Goal: Task Accomplishment & Management: Complete application form

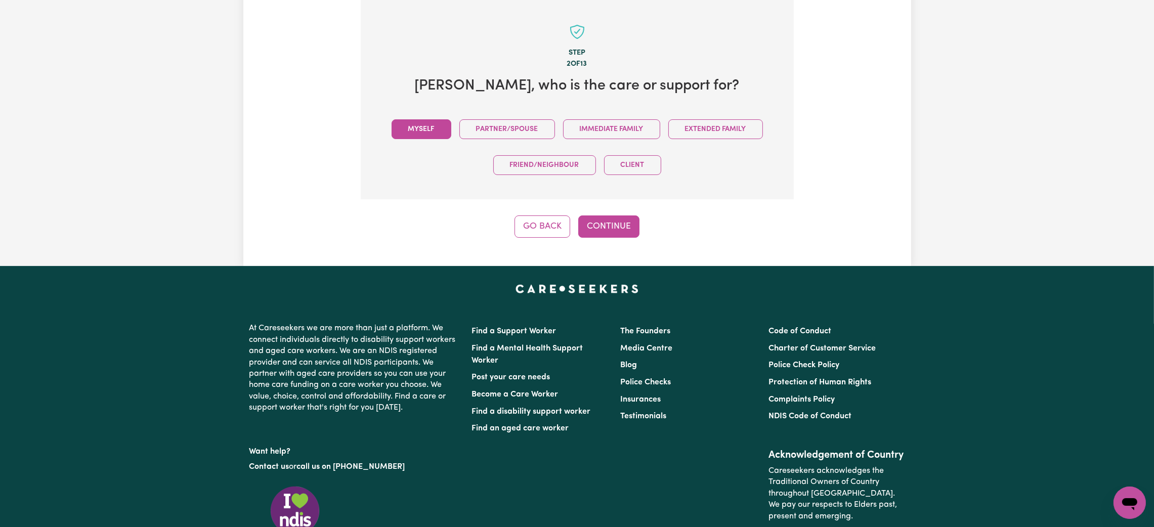
click at [417, 134] on button "Myself" at bounding box center [421, 129] width 60 height 20
click at [612, 223] on button "Continue" at bounding box center [608, 226] width 61 height 22
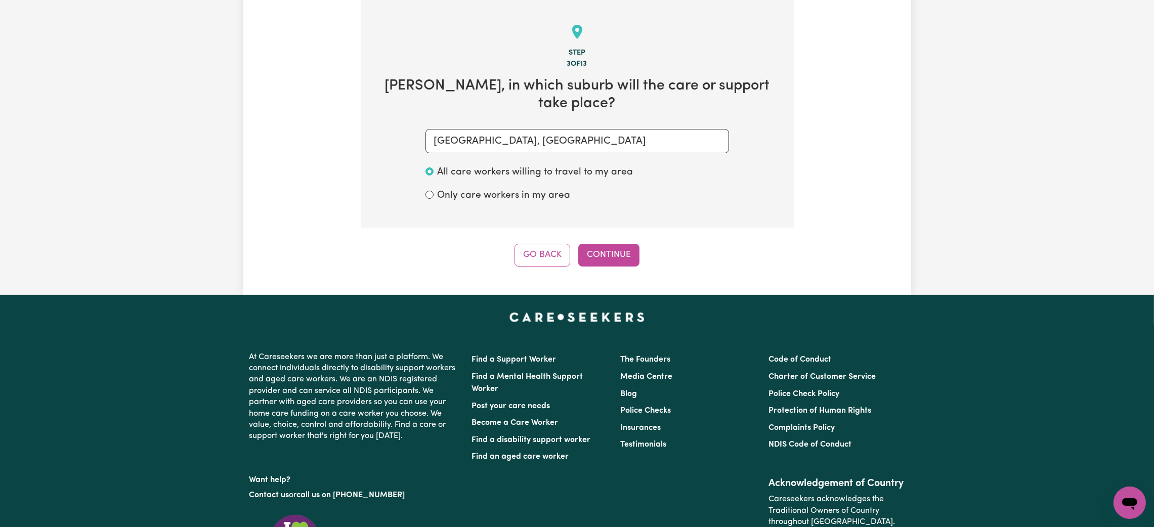
click at [611, 255] on button "Continue" at bounding box center [608, 255] width 61 height 22
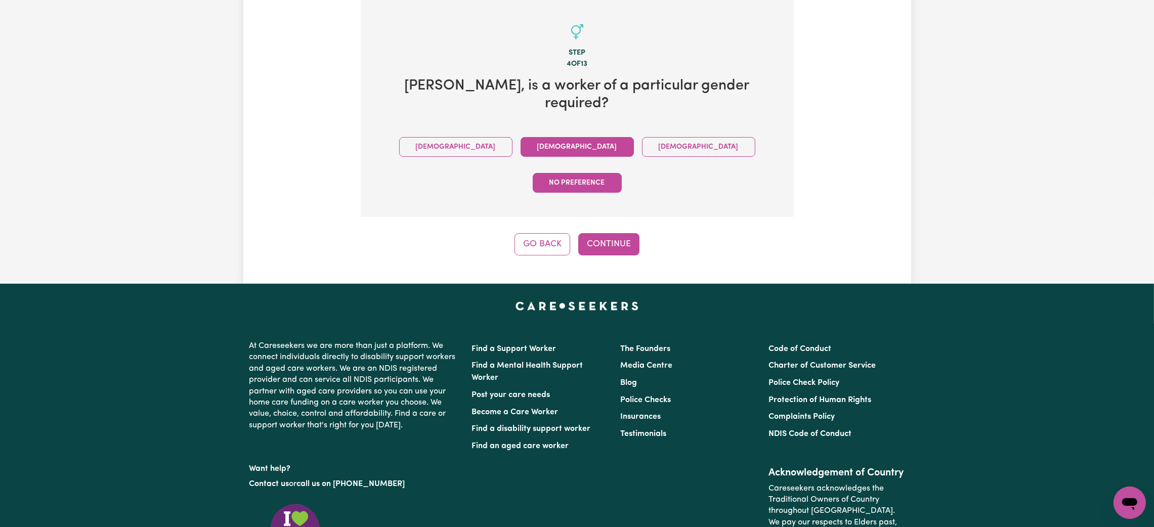
drag, startPoint x: 506, startPoint y: 123, endPoint x: 516, endPoint y: 135, distance: 15.8
click at [520, 137] on button "[DEMOGRAPHIC_DATA]" at bounding box center [576, 147] width 113 height 20
click at [599, 233] on button "Continue" at bounding box center [608, 244] width 61 height 22
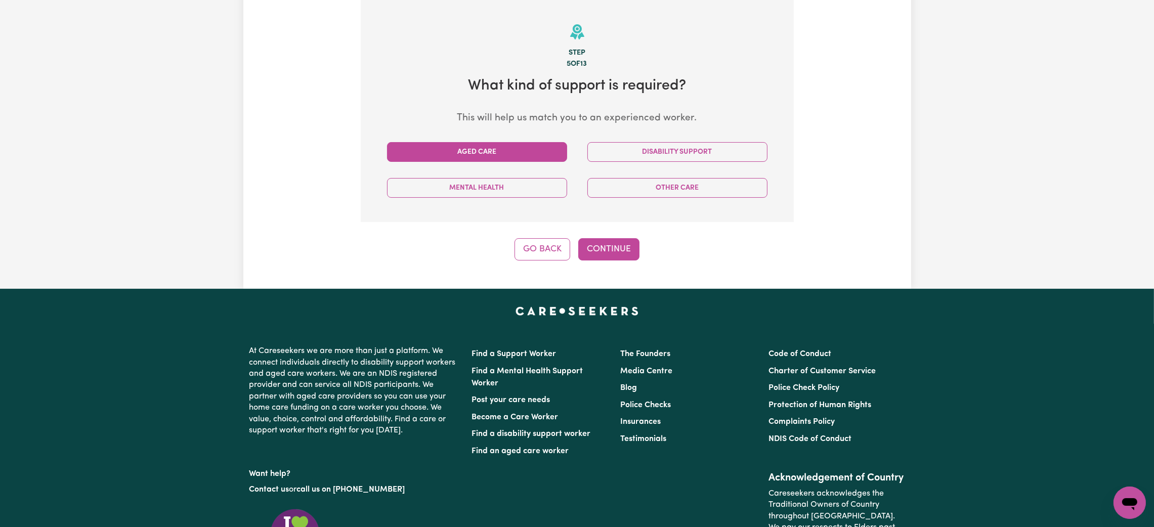
click at [513, 160] on button "Aged Care" at bounding box center [477, 152] width 180 height 20
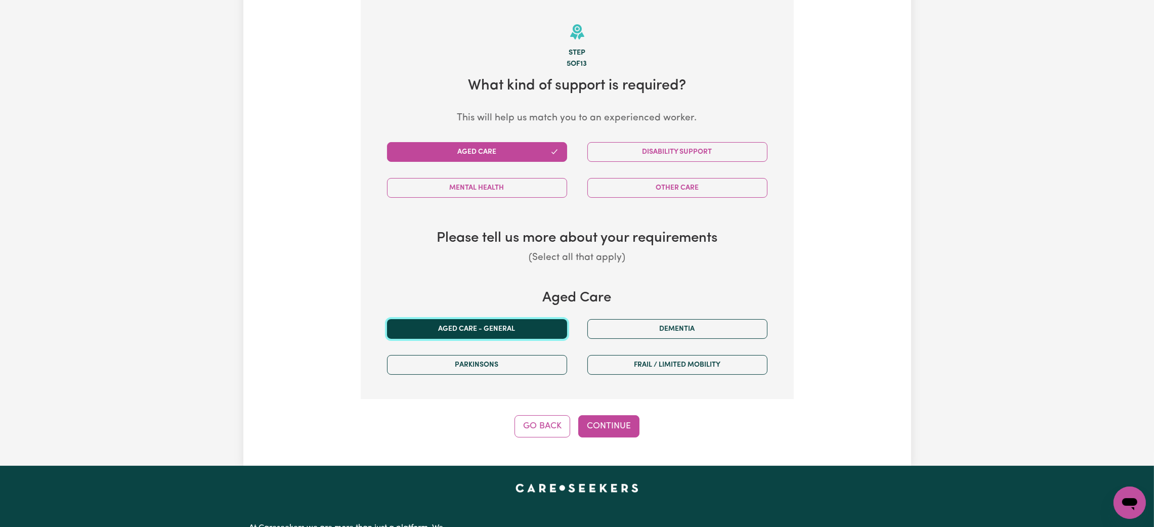
click at [498, 332] on button "Aged care - General" at bounding box center [477, 329] width 180 height 20
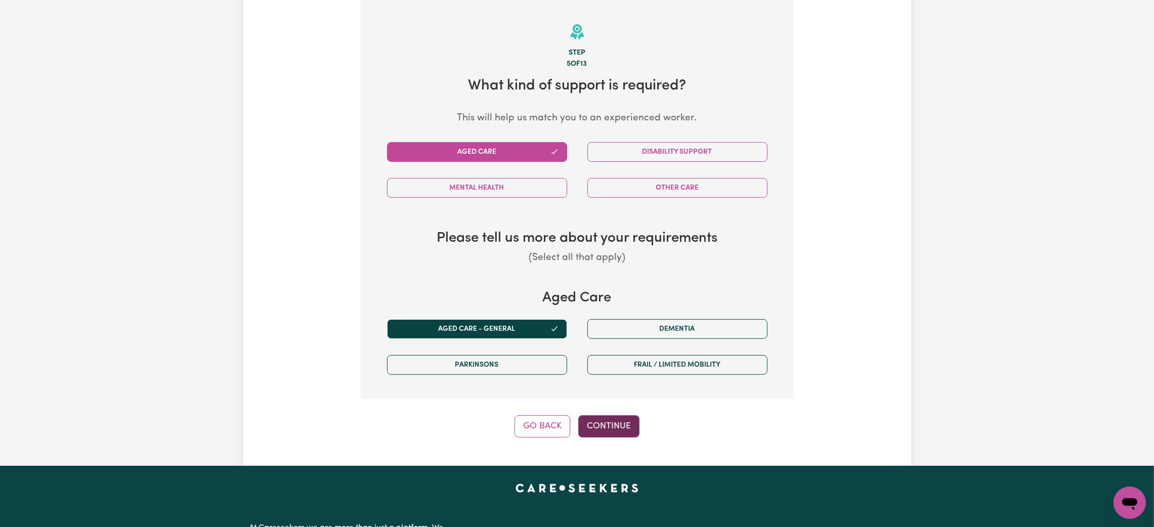
click at [599, 432] on button "Continue" at bounding box center [608, 426] width 61 height 22
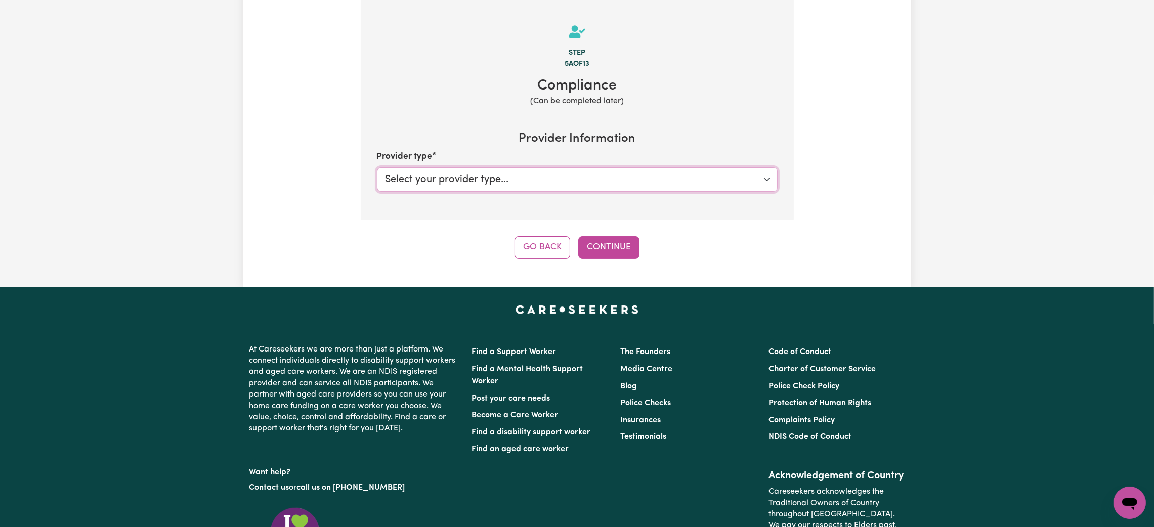
drag, startPoint x: 522, startPoint y: 179, endPoint x: 513, endPoint y: 191, distance: 15.2
click at [522, 179] on select "Select your provider type... Privately Aged Care / Home Care Package" at bounding box center [577, 179] width 401 height 24
select select "PRIVATELY"
click at [377, 168] on select "Select your provider type... Privately Aged Care / Home Care Package" at bounding box center [577, 179] width 401 height 24
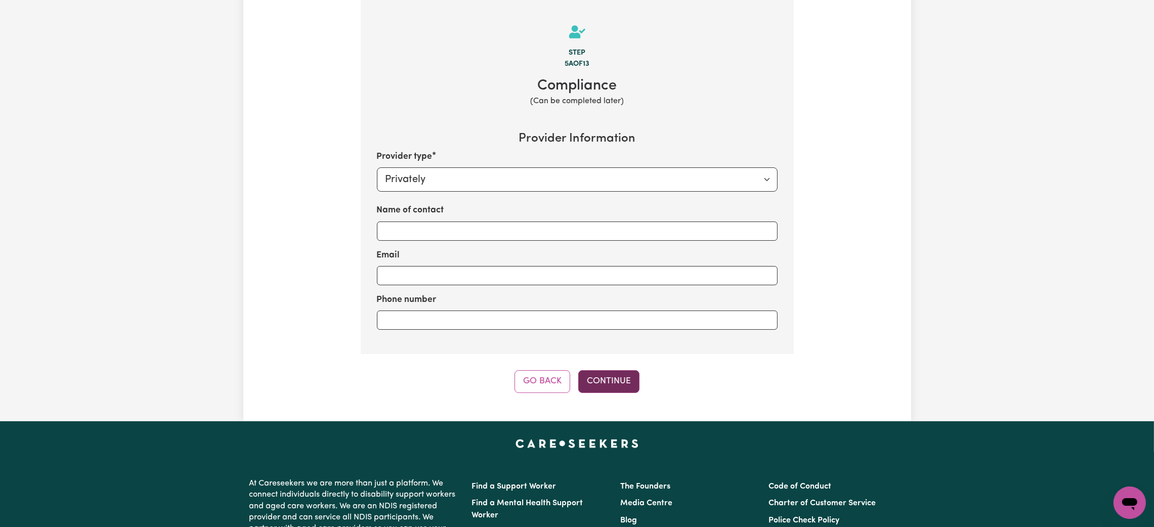
click at [614, 378] on button "Continue" at bounding box center [608, 381] width 61 height 22
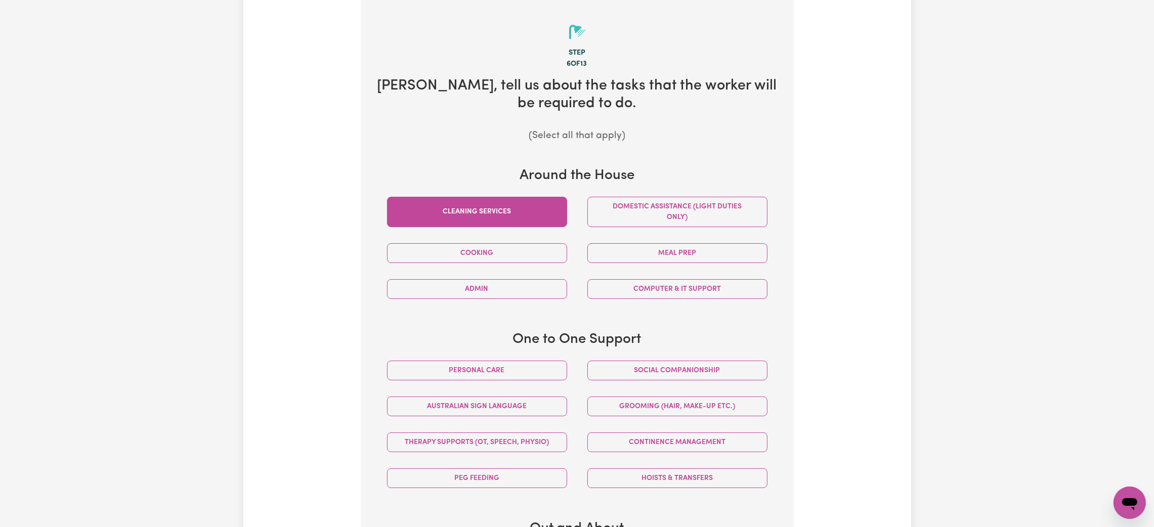
click at [535, 214] on button "Cleaning services" at bounding box center [477, 212] width 180 height 30
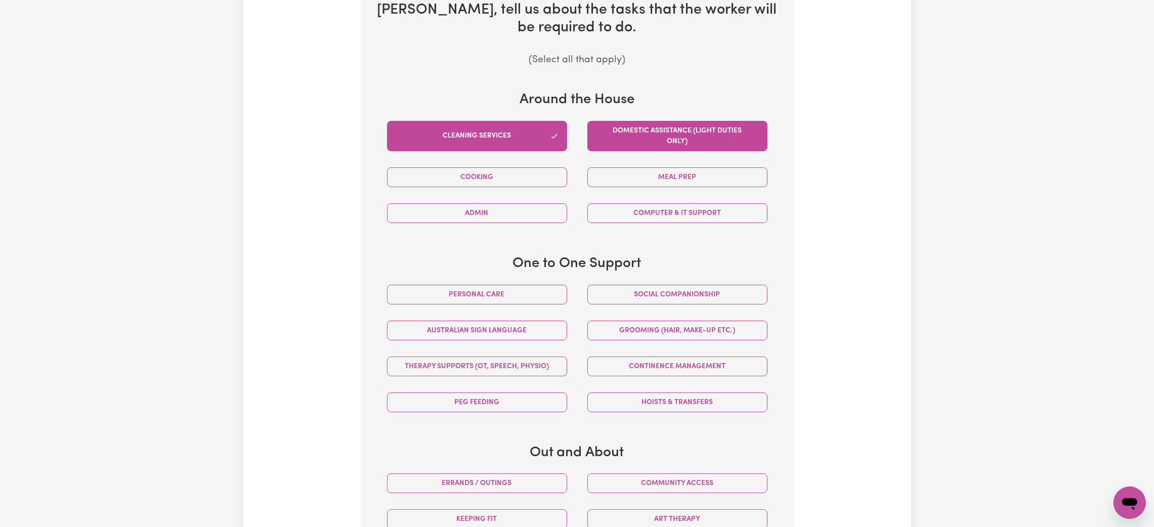
click at [706, 139] on button "Domestic assistance (light duties only)" at bounding box center [677, 136] width 180 height 30
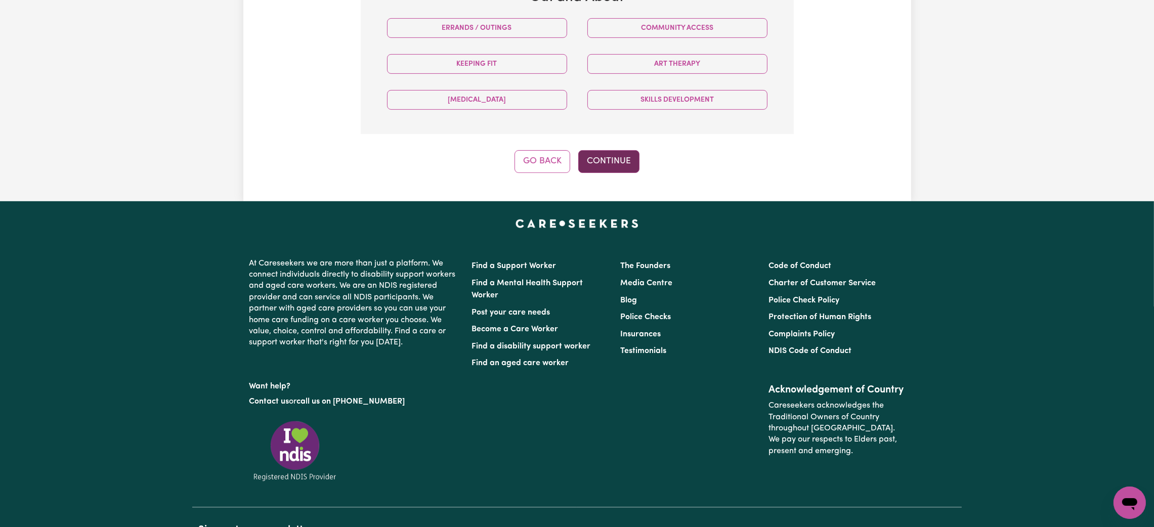
click at [608, 159] on button "Continue" at bounding box center [608, 161] width 61 height 22
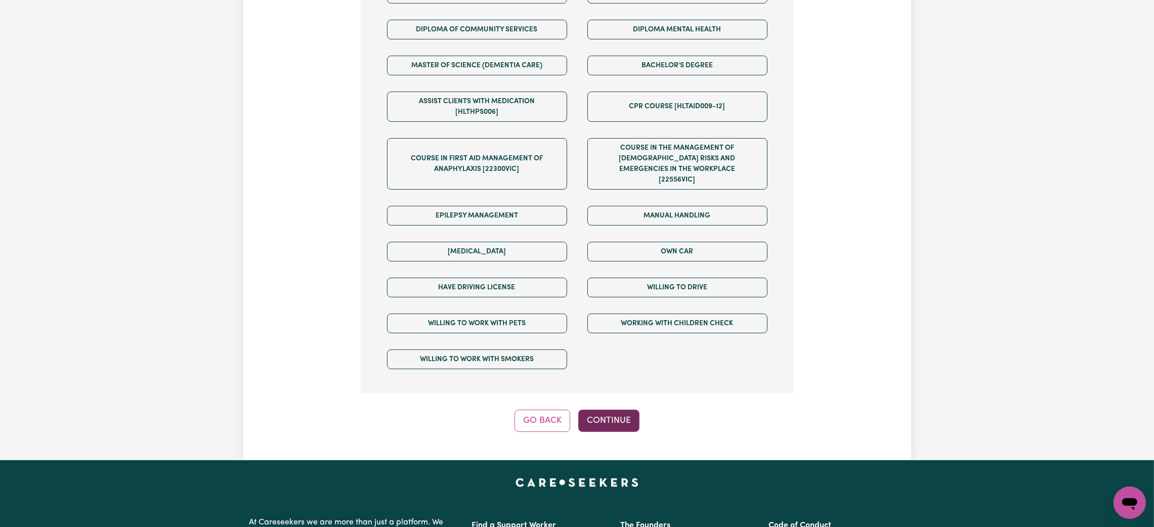
click at [591, 419] on button "Continue" at bounding box center [608, 421] width 61 height 22
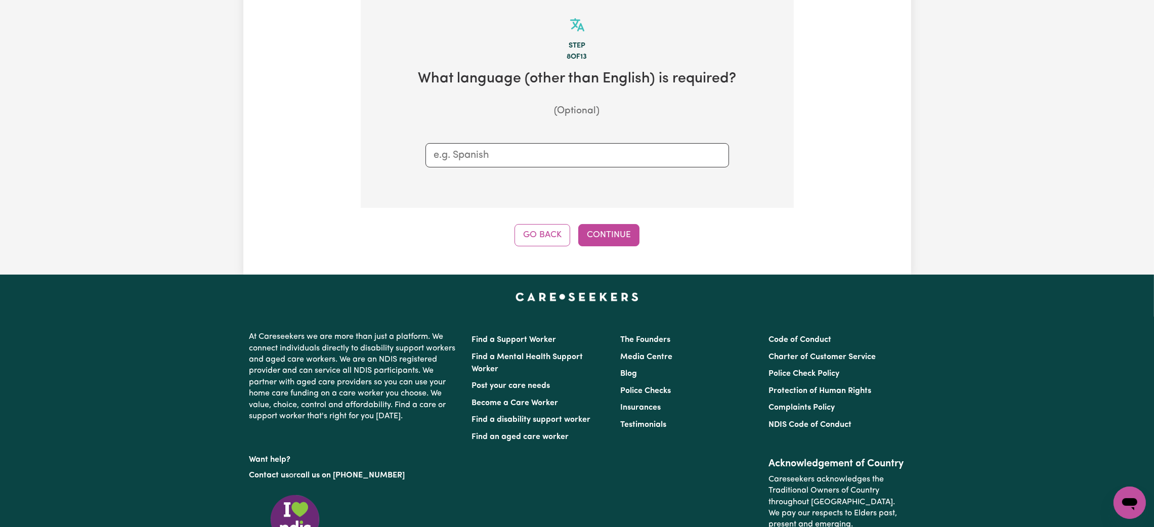
scroll to position [319, 0]
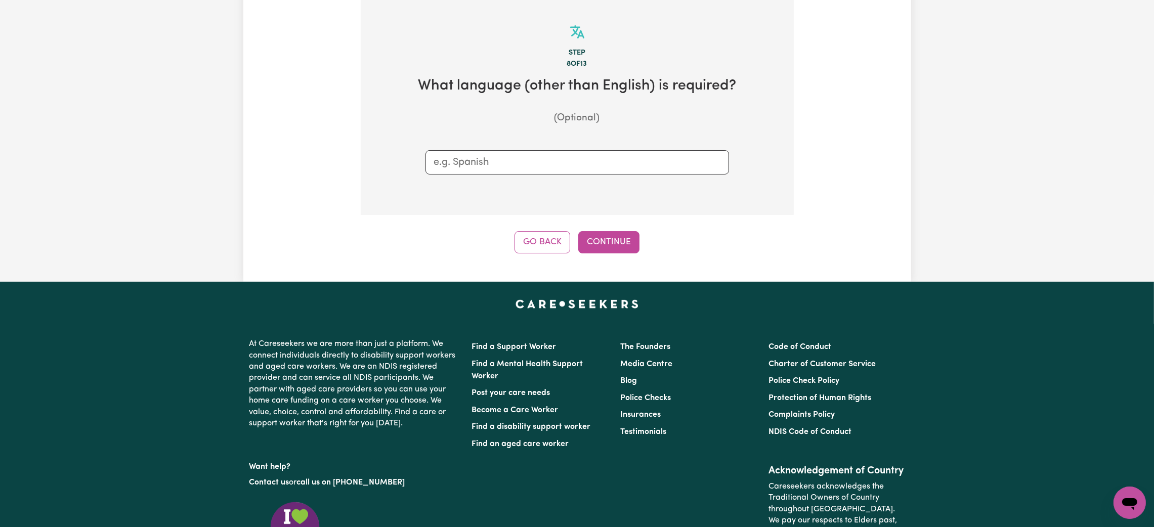
drag, startPoint x: 546, startPoint y: 166, endPoint x: 548, endPoint y: 173, distance: 7.4
click at [545, 168] on input "text" at bounding box center [577, 162] width 286 height 15
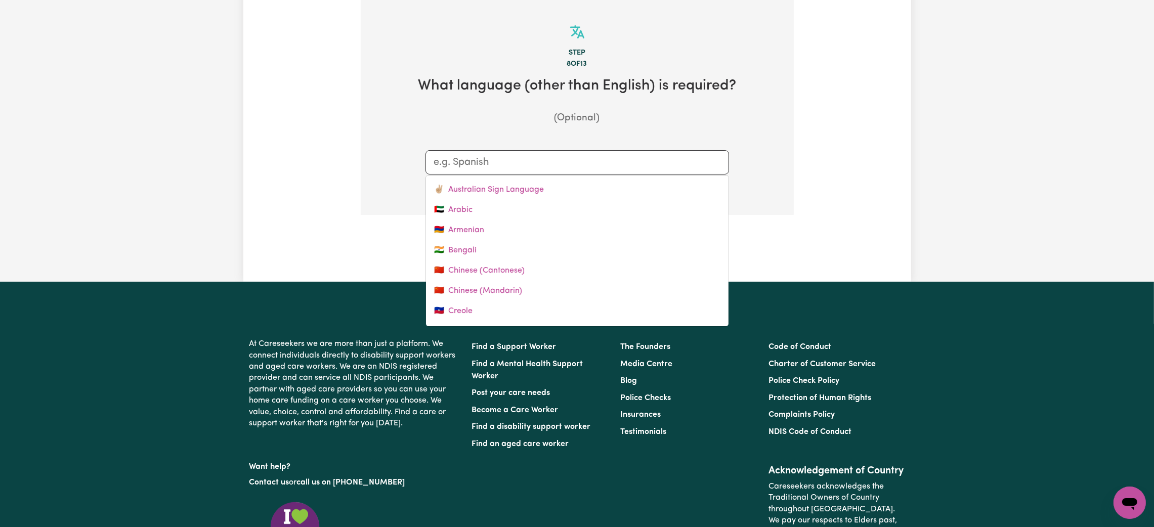
drag, startPoint x: 803, startPoint y: 214, endPoint x: 642, endPoint y: 245, distance: 163.2
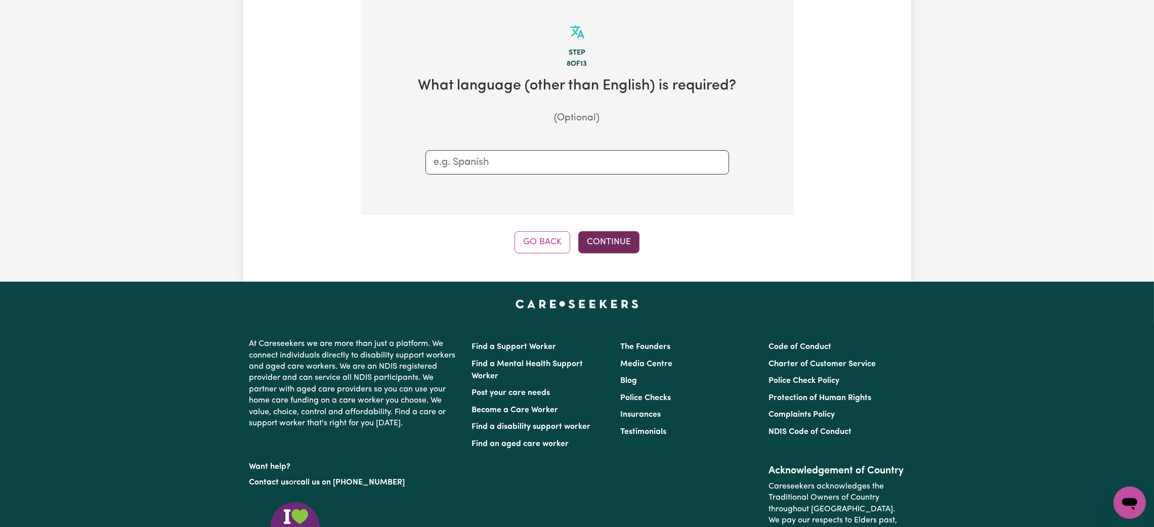
click at [618, 245] on button "Continue" at bounding box center [608, 242] width 61 height 22
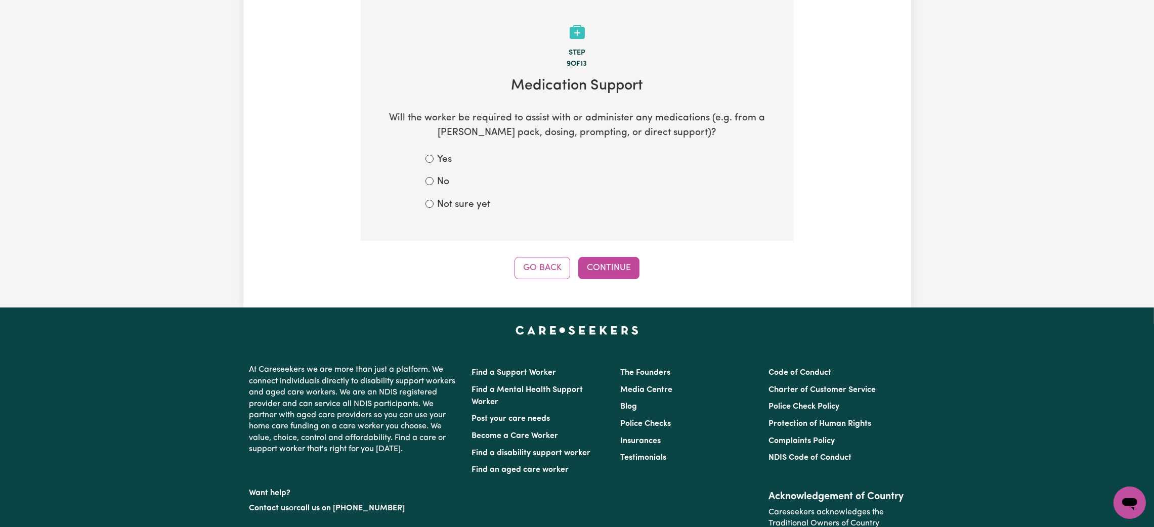
drag, startPoint x: 429, startPoint y: 178, endPoint x: 513, endPoint y: 218, distance: 93.4
click at [429, 178] on div "No" at bounding box center [576, 182] width 303 height 15
click at [429, 188] on div "No" at bounding box center [576, 182] width 303 height 15
click at [423, 180] on div "Yes No Not sure yet" at bounding box center [577, 183] width 352 height 60
click at [431, 185] on input "No" at bounding box center [429, 181] width 8 height 8
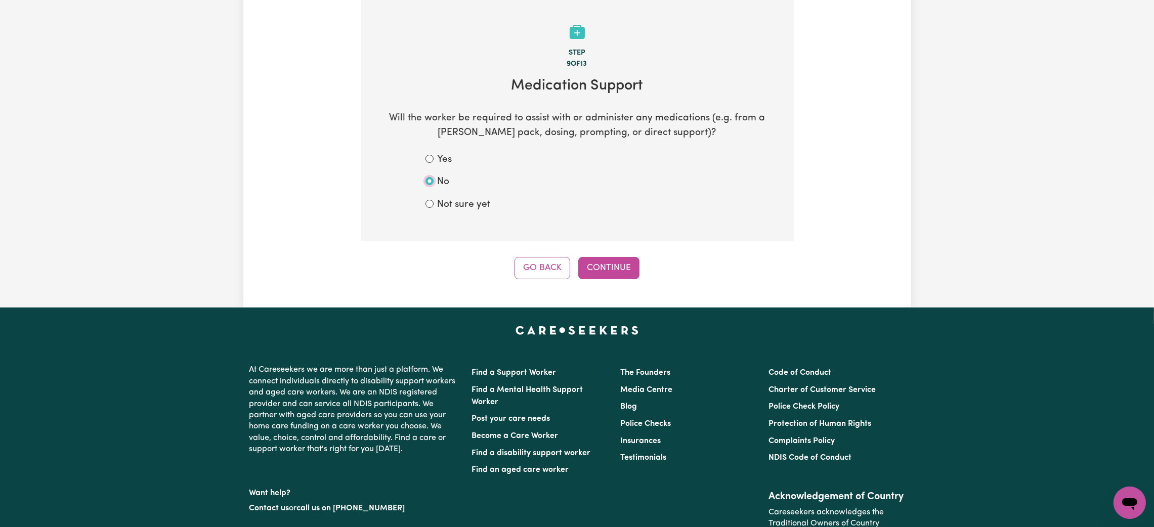
radio input "true"
click at [592, 265] on button "Continue" at bounding box center [608, 268] width 61 height 22
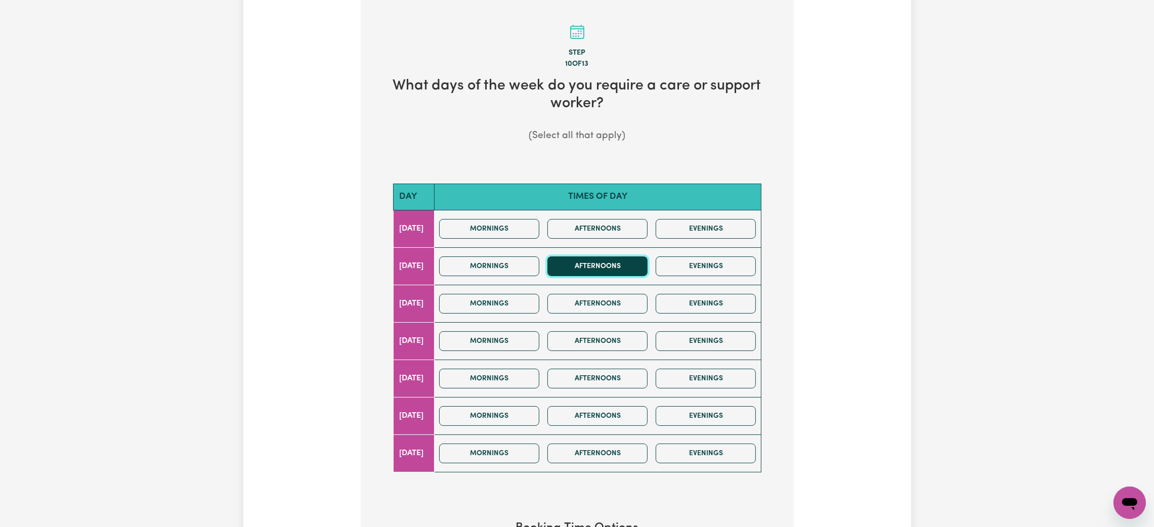
click at [582, 263] on button "Afternoons" at bounding box center [597, 266] width 100 height 20
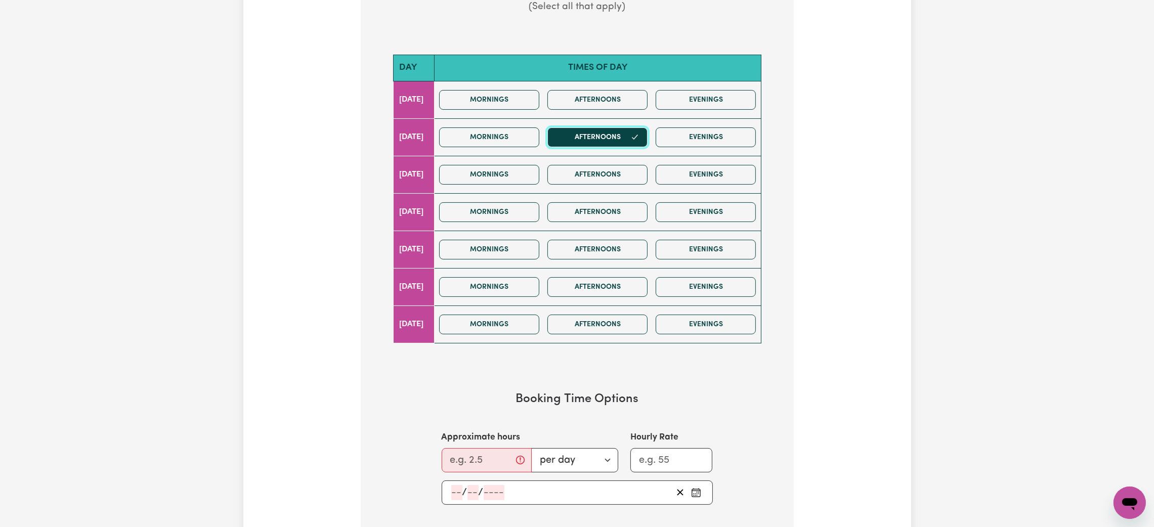
scroll to position [471, 0]
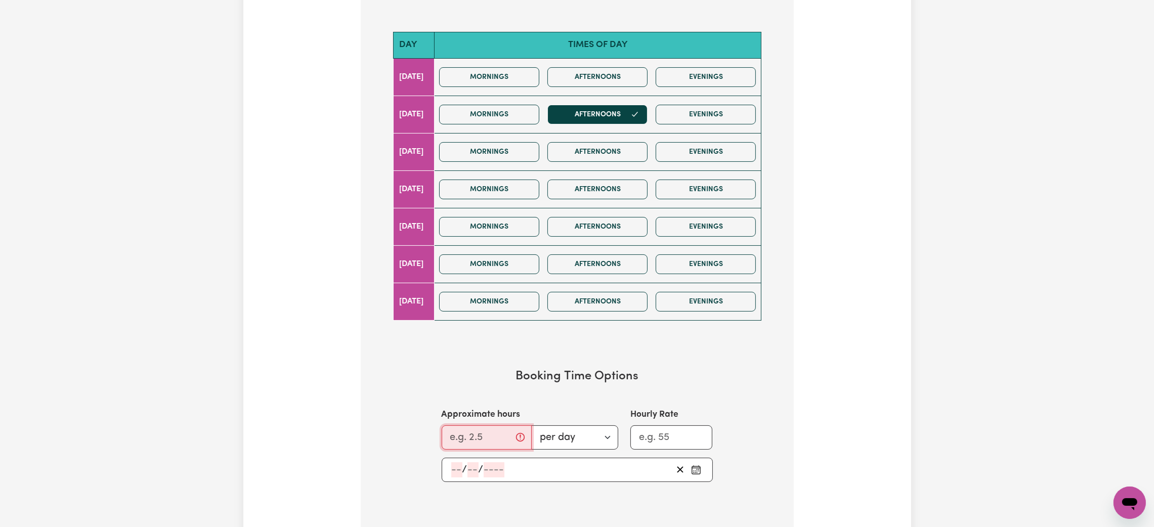
click at [491, 436] on input "Approximate hours" at bounding box center [487, 437] width 90 height 24
type input "3"
click at [582, 432] on select "per day per week" at bounding box center [571, 437] width 94 height 24
click at [788, 384] on section "Step 10 of 13 What days of the week do you require a care or support worker? (S…" at bounding box center [577, 188] width 433 height 683
click at [623, 476] on div "/ /" at bounding box center [561, 469] width 222 height 15
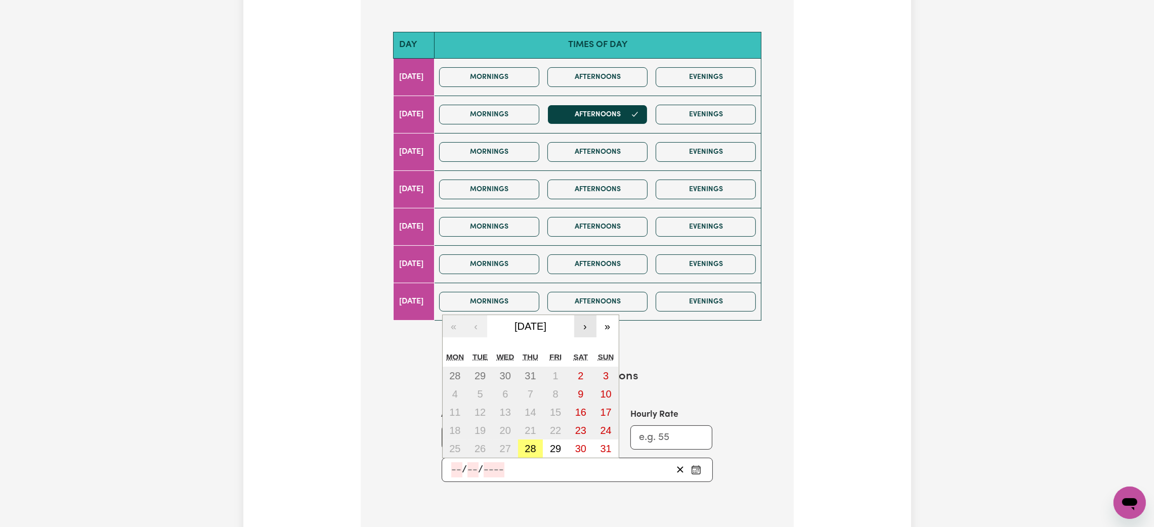
click at [581, 328] on button "›" at bounding box center [585, 326] width 22 height 22
click at [475, 383] on button "2" at bounding box center [479, 376] width 25 height 18
type input "[DATE]"
type input "2"
type input "9"
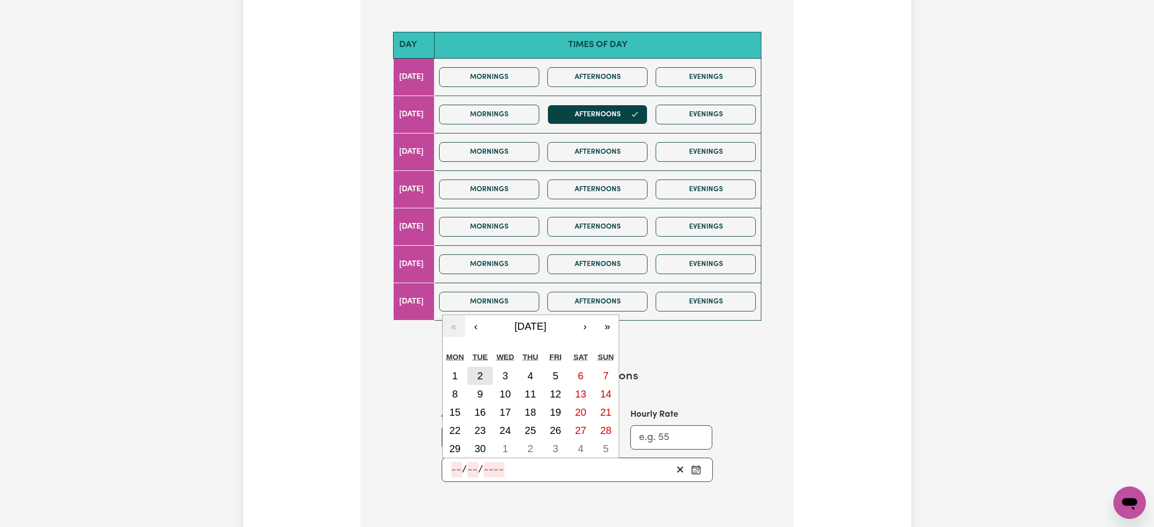
type input "2025"
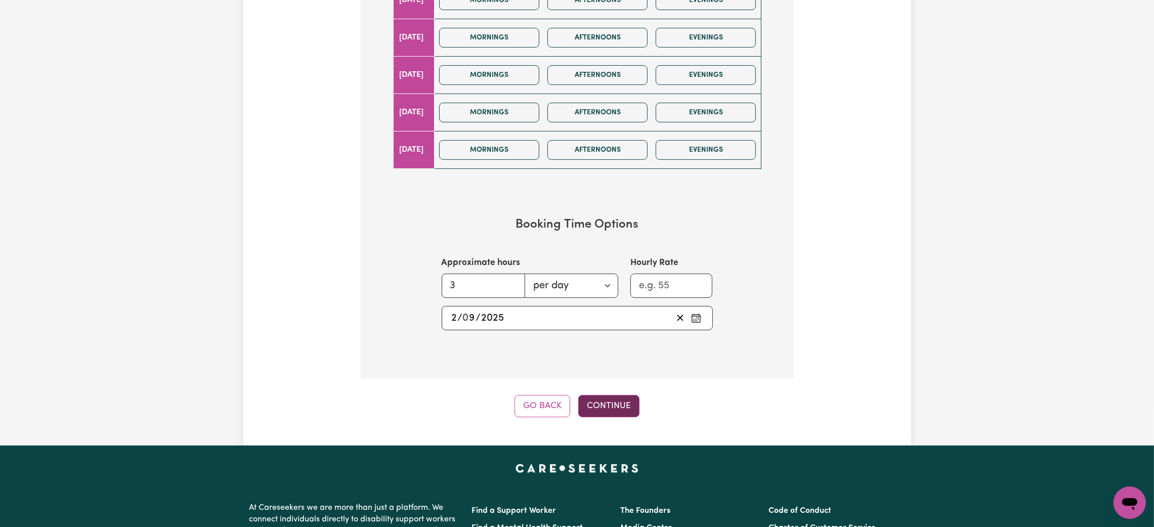
click at [608, 403] on button "Continue" at bounding box center [608, 406] width 61 height 22
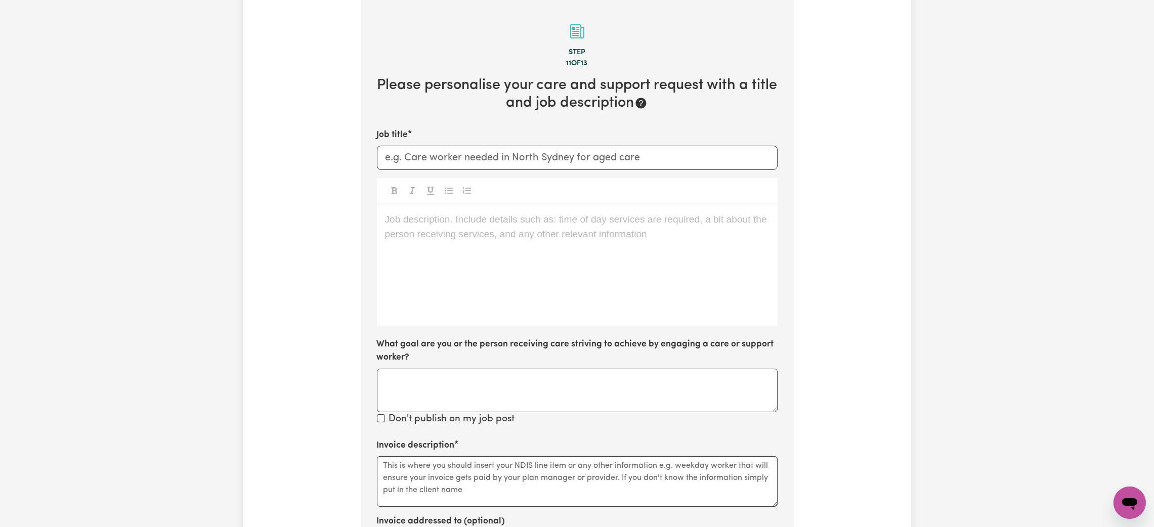
scroll to position [319, 0]
click at [457, 150] on input "Job title" at bounding box center [577, 158] width 401 height 24
type input "Cleaner needed in [GEOGRAPHIC_DATA] [GEOGRAPHIC_DATA]"
click at [430, 251] on div "Job description. Include details such as: time of day services are required, a …" at bounding box center [577, 265] width 401 height 121
